Goal: Transaction & Acquisition: Download file/media

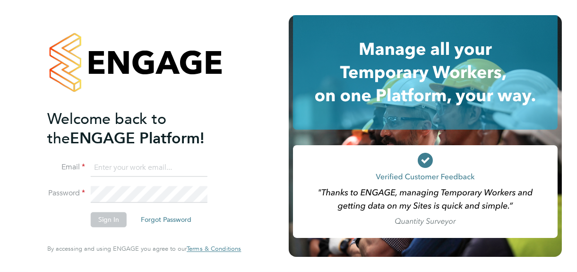
type input "jane@northbuildrecruit.com"
click at [108, 219] on button "Sign In" at bounding box center [109, 219] width 36 height 15
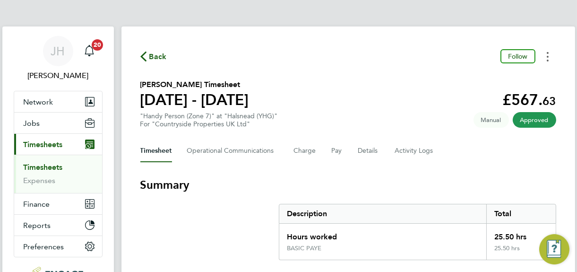
click at [548, 56] on button "Timesheets Menu" at bounding box center [547, 56] width 17 height 15
click at [487, 78] on link "Download timesheet" at bounding box center [499, 77] width 113 height 19
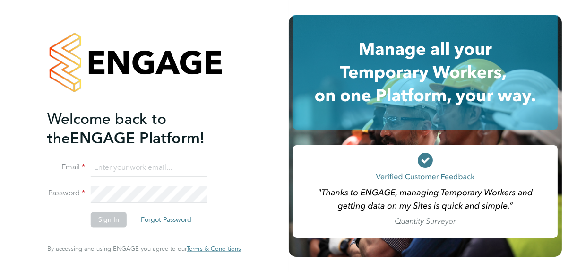
type input "[PERSON_NAME][EMAIL_ADDRESS][DOMAIN_NAME]"
click at [104, 219] on button "Sign In" at bounding box center [109, 219] width 36 height 15
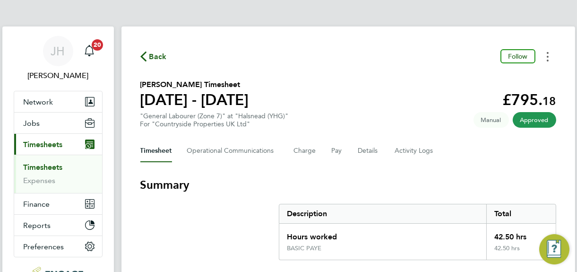
click at [545, 57] on button "Timesheets Menu" at bounding box center [547, 56] width 17 height 15
click at [484, 79] on link "Download timesheet" at bounding box center [499, 77] width 113 height 19
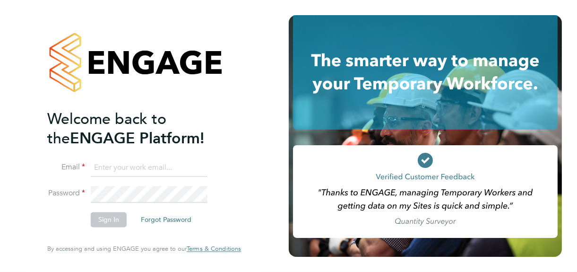
type input "[PERSON_NAME][EMAIL_ADDRESS][DOMAIN_NAME]"
click at [108, 219] on button "Sign In" at bounding box center [109, 219] width 36 height 15
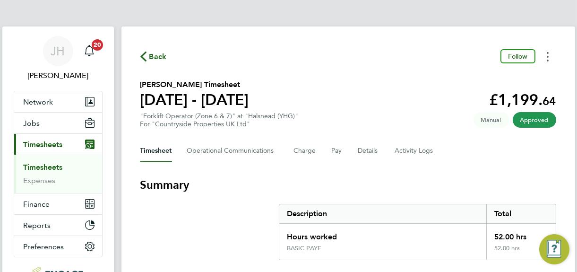
click at [549, 58] on button "Timesheets Menu" at bounding box center [547, 56] width 17 height 15
click at [484, 80] on link "Download timesheet" at bounding box center [499, 77] width 113 height 19
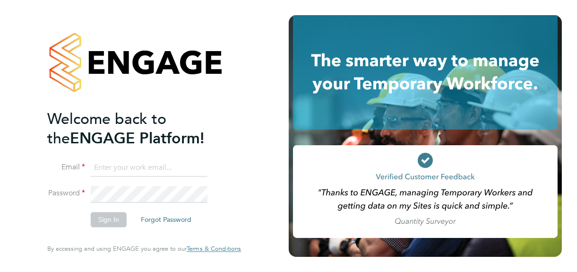
type input "[PERSON_NAME][EMAIL_ADDRESS][DOMAIN_NAME]"
click at [108, 219] on button "Sign In" at bounding box center [109, 219] width 36 height 15
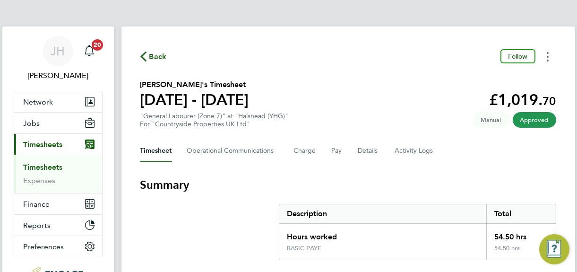
click at [549, 56] on button "Timesheets Menu" at bounding box center [547, 56] width 17 height 15
click at [484, 80] on link "Download timesheet" at bounding box center [499, 77] width 113 height 19
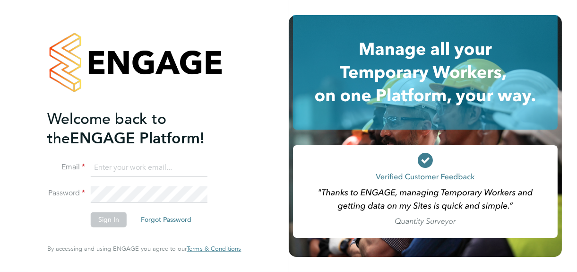
type input "jane@northbuildrecruit.com"
click at [104, 221] on button "Sign In" at bounding box center [109, 219] width 36 height 15
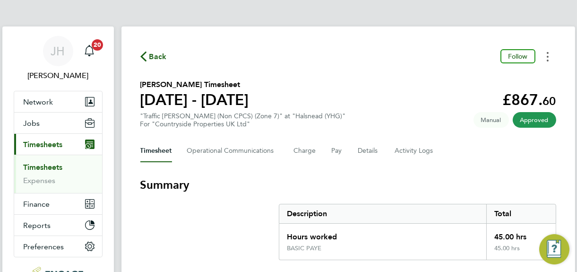
click at [547, 56] on circle "Timesheets Menu" at bounding box center [548, 57] width 2 height 2
click at [483, 76] on link "Download timesheet" at bounding box center [499, 77] width 113 height 19
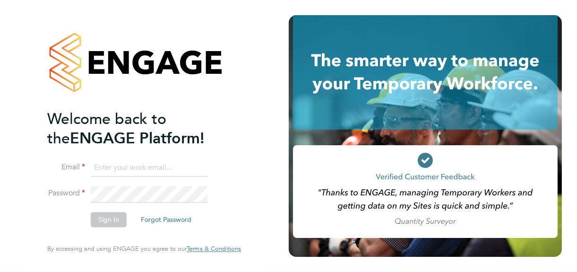
type input "[PERSON_NAME][EMAIL_ADDRESS][DOMAIN_NAME]"
click at [111, 221] on button "Sign In" at bounding box center [109, 219] width 36 height 15
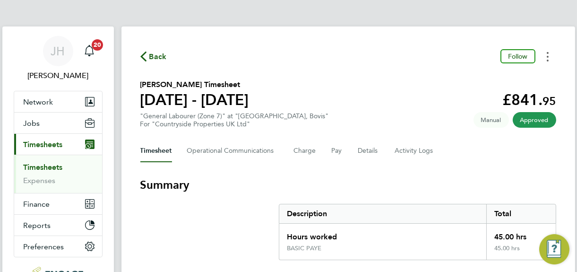
click at [546, 56] on button "Timesheets Menu" at bounding box center [547, 56] width 17 height 15
click at [490, 78] on link "Download timesheet" at bounding box center [499, 77] width 113 height 19
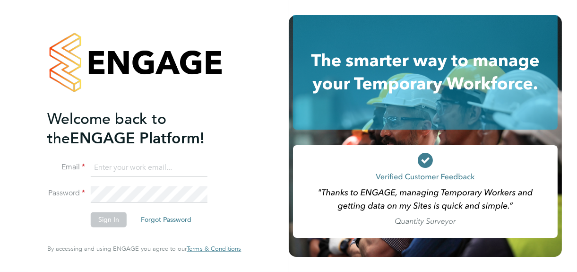
type input "[PERSON_NAME][EMAIL_ADDRESS][DOMAIN_NAME]"
click at [101, 219] on button "Sign In" at bounding box center [109, 219] width 36 height 15
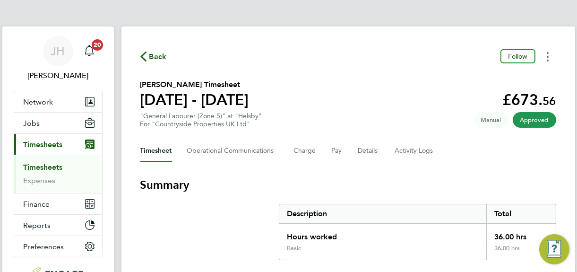
click at [547, 57] on icon "Timesheets Menu" at bounding box center [548, 56] width 2 height 9
click at [487, 77] on link "Download timesheet" at bounding box center [499, 77] width 113 height 19
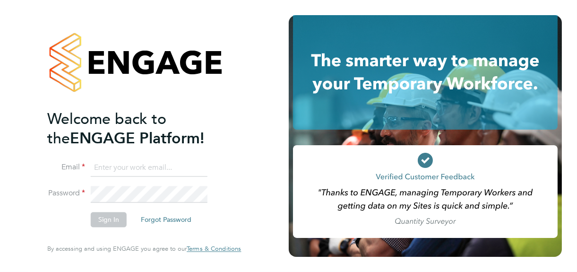
type input "[PERSON_NAME][EMAIL_ADDRESS][DOMAIN_NAME]"
click at [106, 221] on button "Sign In" at bounding box center [109, 219] width 36 height 15
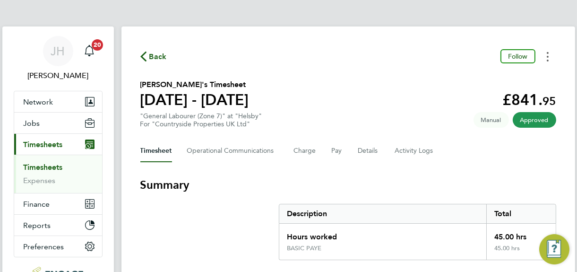
click at [548, 56] on circle "Timesheets Menu" at bounding box center [548, 57] width 2 height 2
click at [487, 77] on link "Download timesheet" at bounding box center [499, 77] width 113 height 19
